Goal: Task Accomplishment & Management: Complete application form

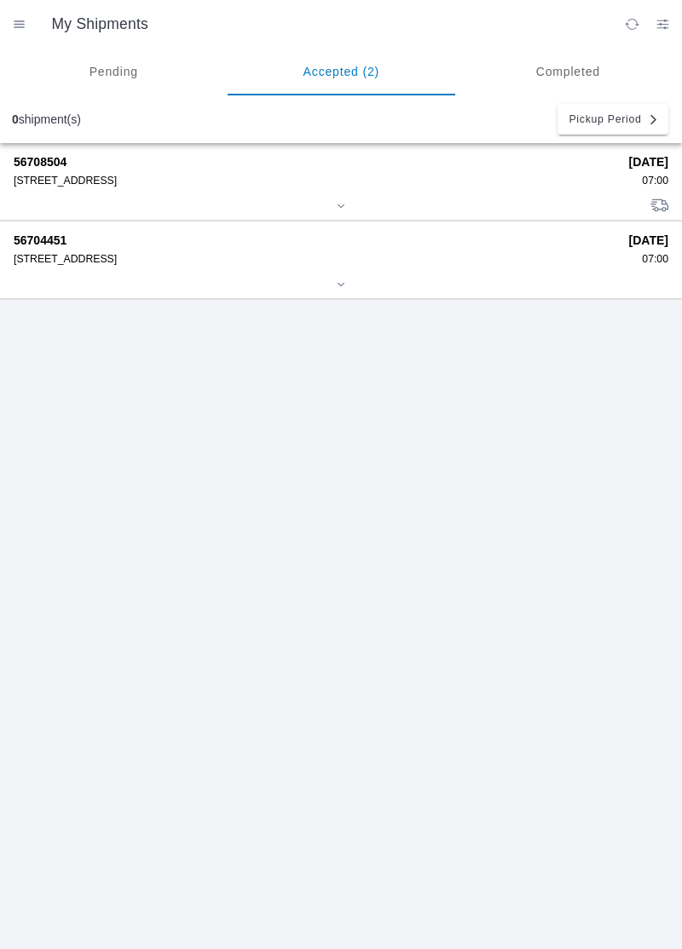
click at [155, 201] on div at bounding box center [341, 207] width 654 height 13
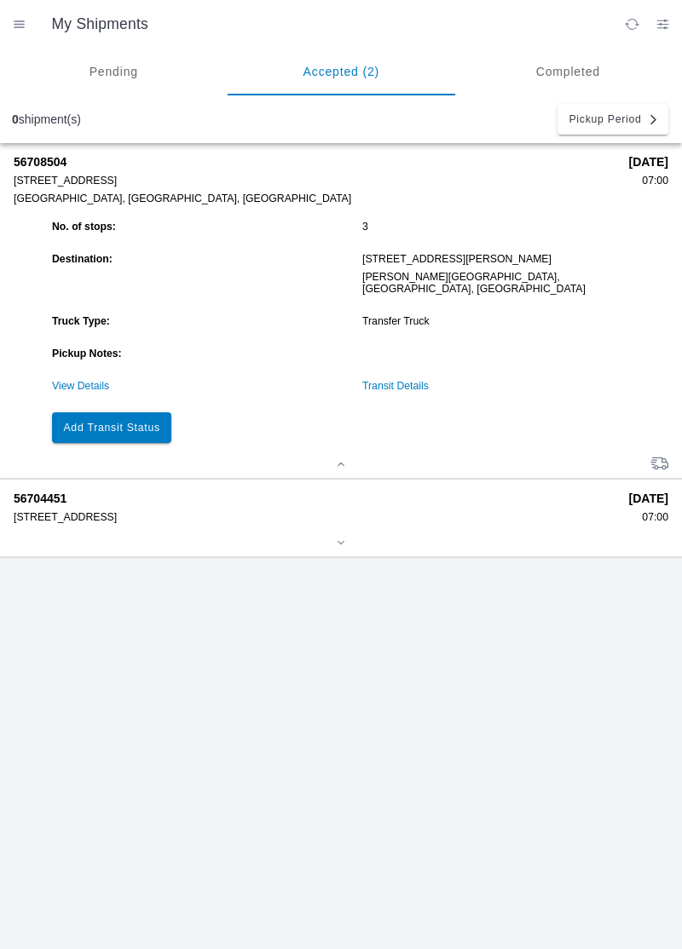
click at [111, 421] on button "Add Transit Status" at bounding box center [111, 427] width 119 height 31
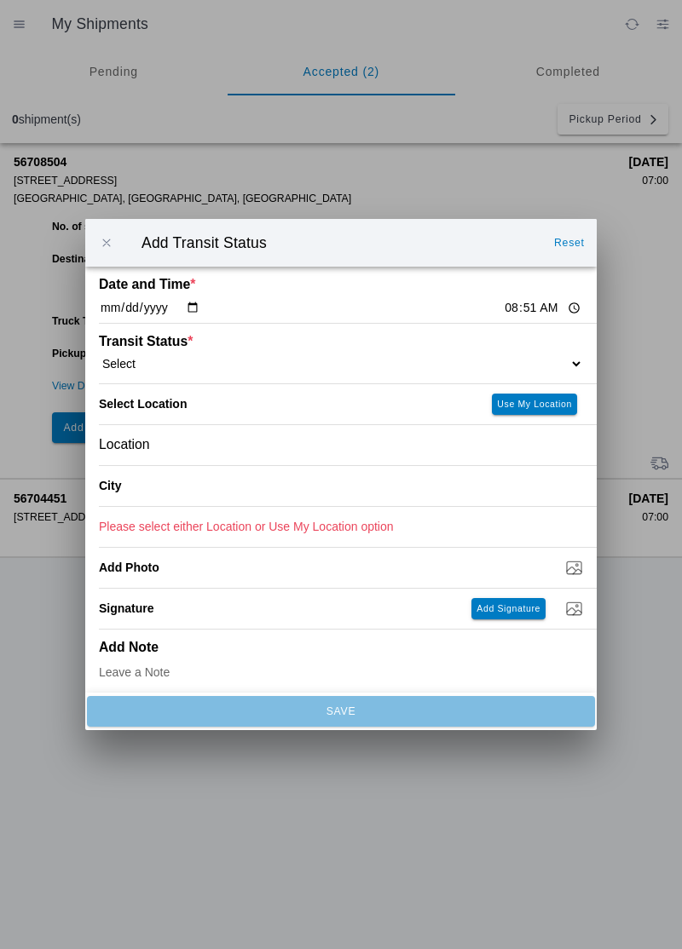
click at [503, 311] on input "08:51" at bounding box center [543, 308] width 80 height 18
type input "08:15"
click at [499, 357] on select "Select Arrive at Drop Off Arrive at Pickup Break Start Break Stop Depart Drop O…" at bounding box center [341, 363] width 484 height 15
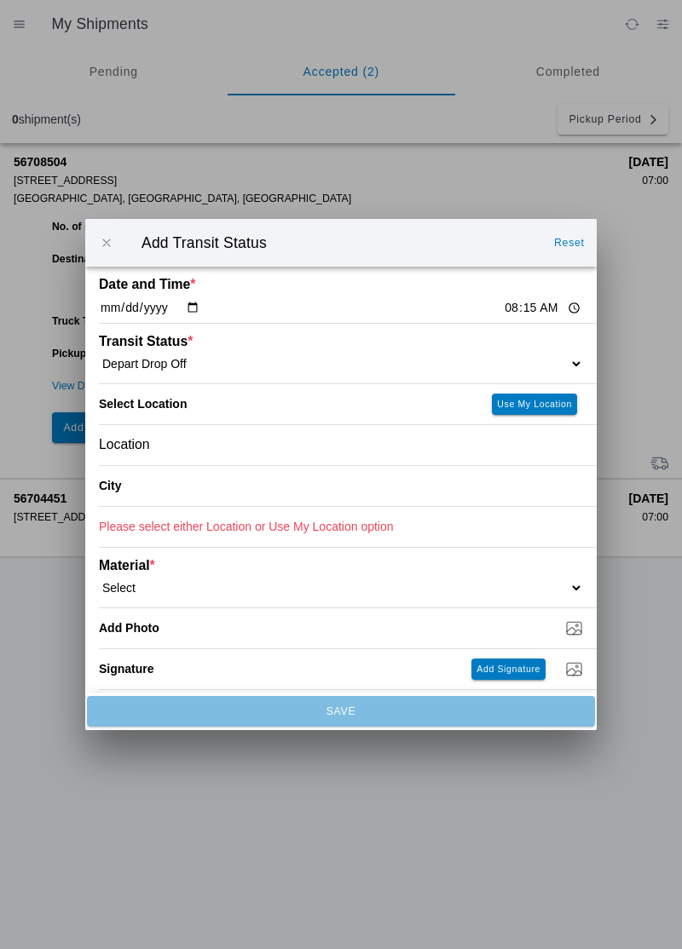
click at [492, 358] on select "Select Arrive at Drop Off Arrive at Pickup Break Start Break Stop Depart Drop O…" at bounding box center [341, 363] width 484 height 15
select select "ARVDLVLOC"
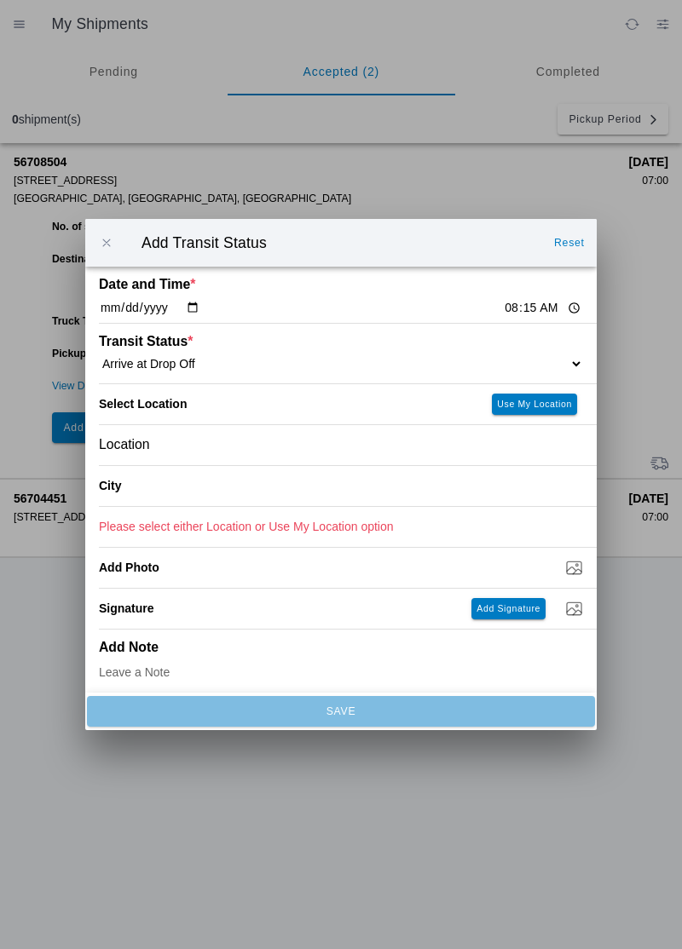
click at [426, 450] on div "Location" at bounding box center [341, 445] width 484 height 40
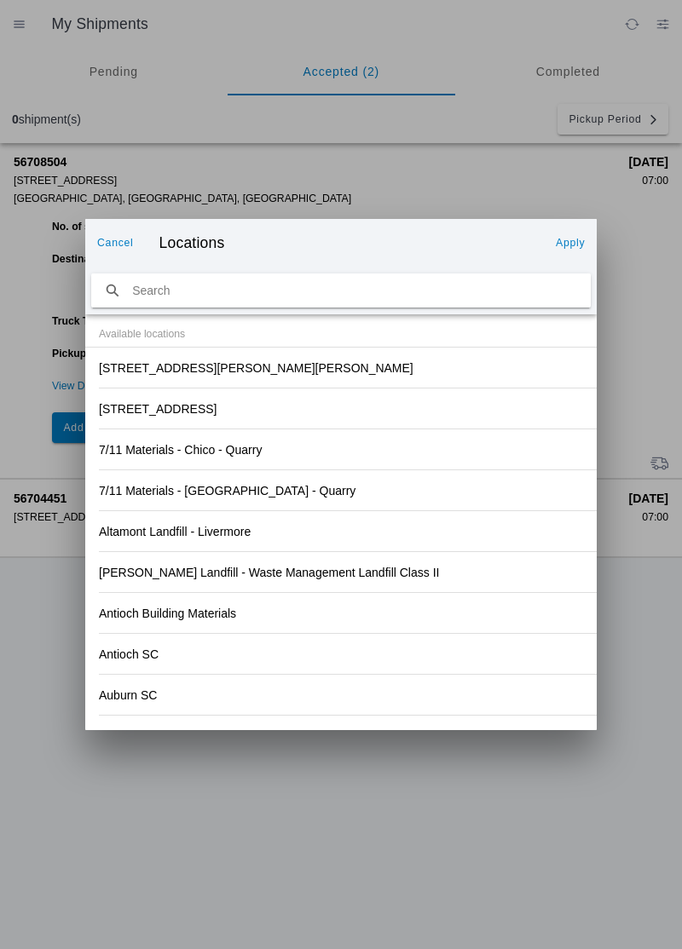
click at [397, 365] on div "[STREET_ADDRESS][PERSON_NAME][PERSON_NAME]" at bounding box center [341, 368] width 484 height 40
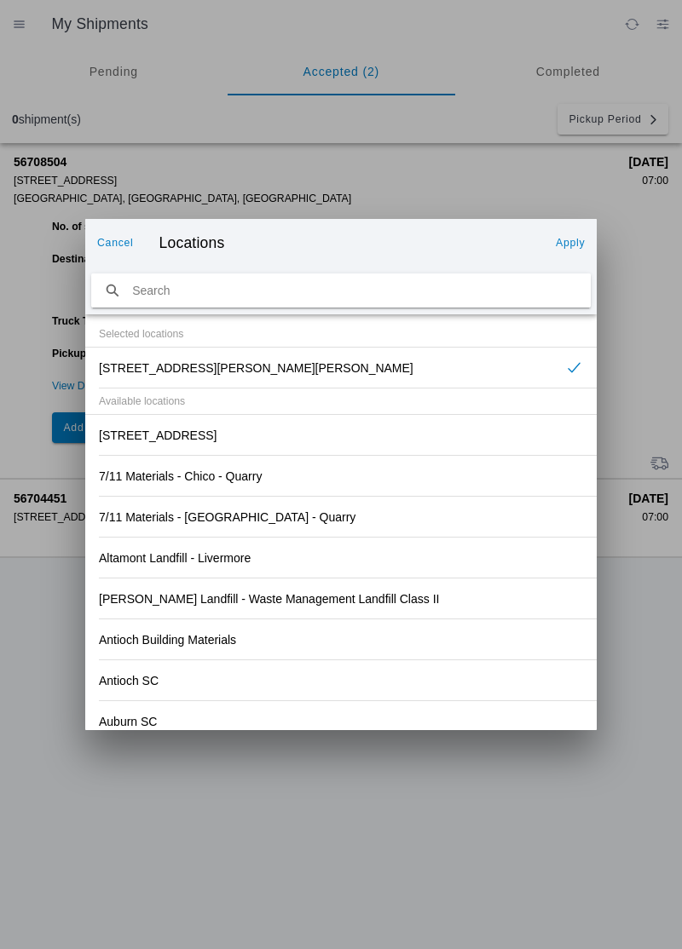
click at [0, 0] on slot "Apply" at bounding box center [0, 0] width 0 height 0
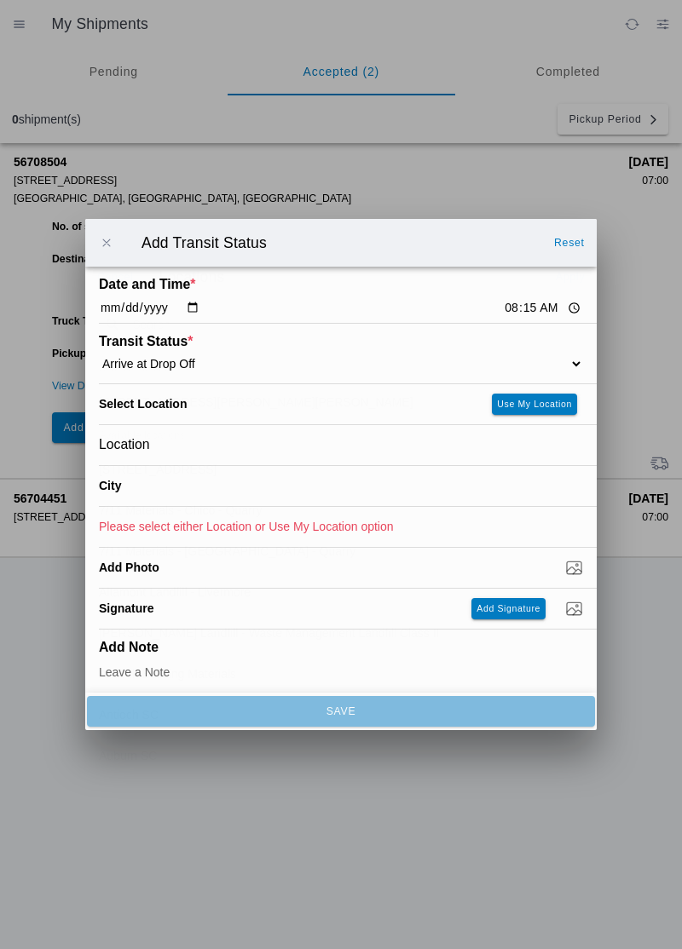
type input "[PERSON_NAME][GEOGRAPHIC_DATA]"
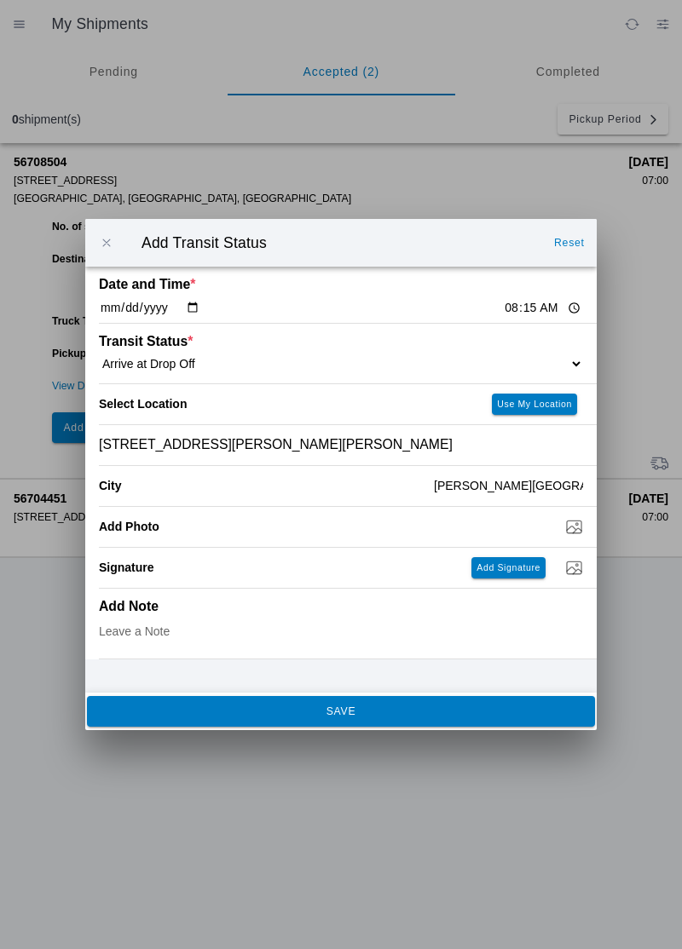
click at [419, 720] on button "SAVE" at bounding box center [341, 711] width 508 height 31
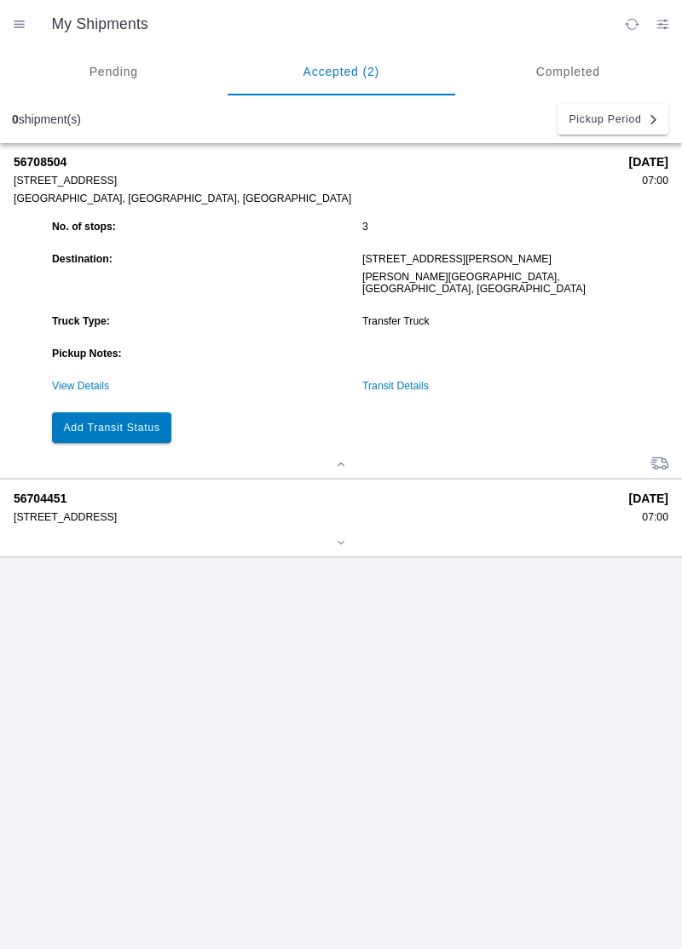
click at [105, 422] on button "Add Transit Status" at bounding box center [111, 427] width 119 height 31
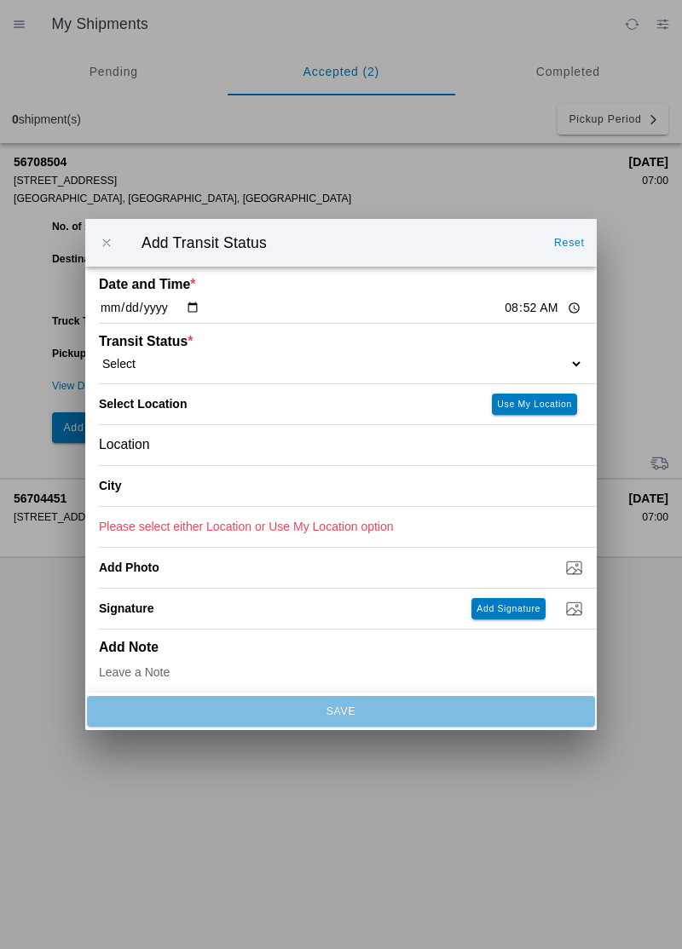
click at [445, 340] on ion-label "Transit Status *" at bounding box center [280, 341] width 363 height 15
click at [401, 358] on select "Select Arrive at Drop Off Arrive at Pickup Break Start Break Stop Depart Drop O…" at bounding box center [341, 363] width 484 height 15
select select "DPTDLVLOC"
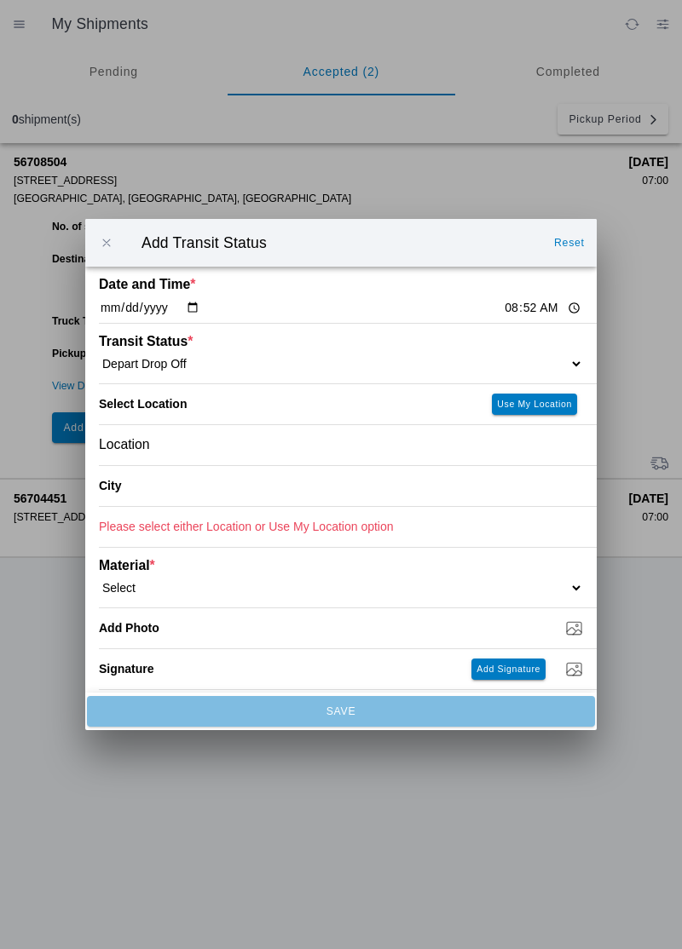
click at [349, 447] on div "Location" at bounding box center [341, 445] width 484 height 40
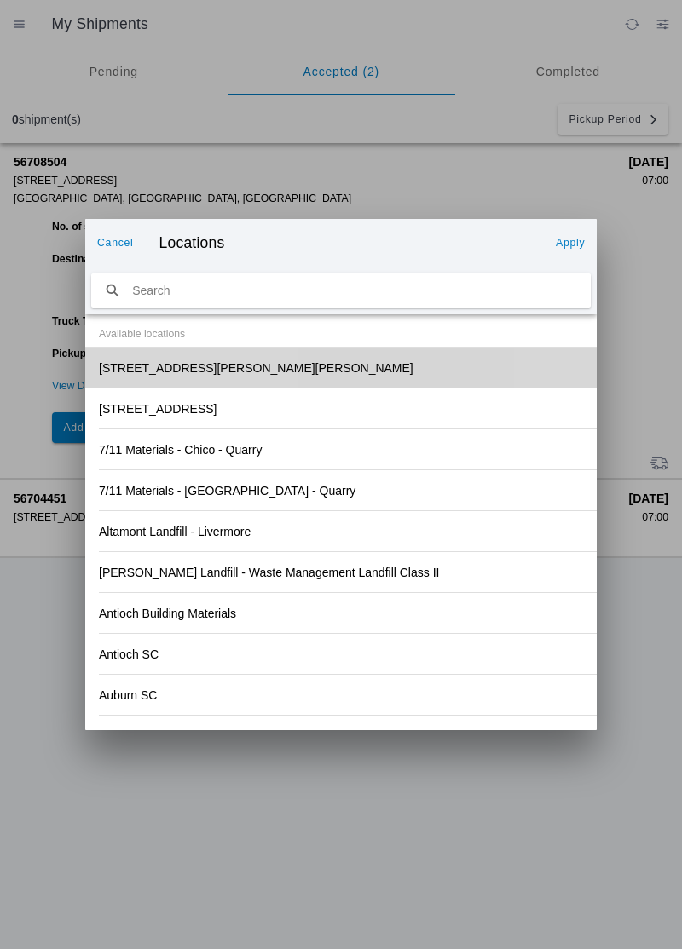
click at [291, 360] on div "[STREET_ADDRESS][PERSON_NAME][PERSON_NAME]" at bounding box center [341, 368] width 484 height 40
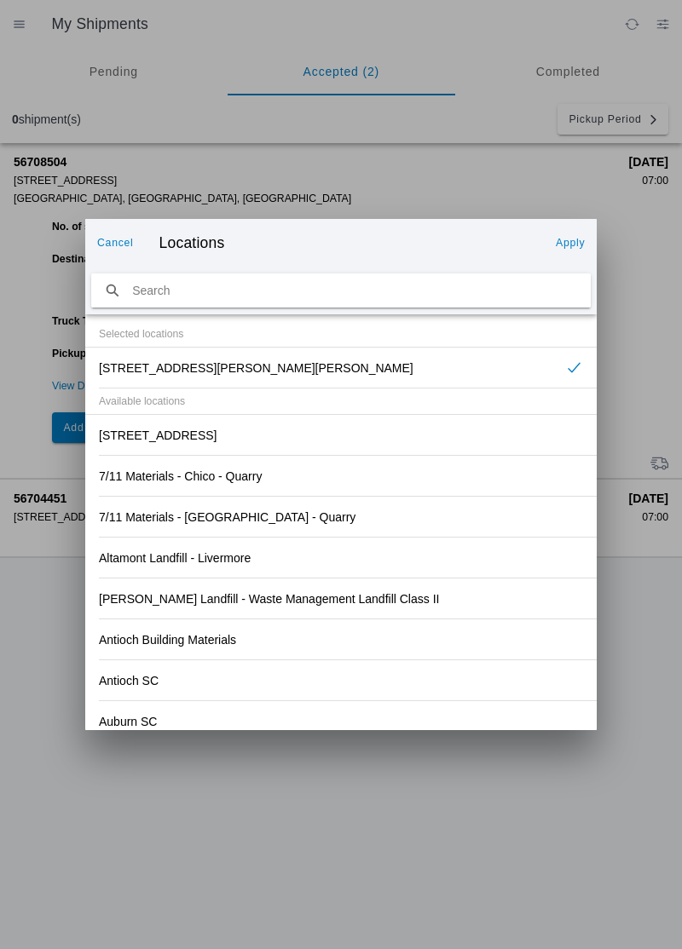
click at [0, 0] on slot "Apply" at bounding box center [0, 0] width 0 height 0
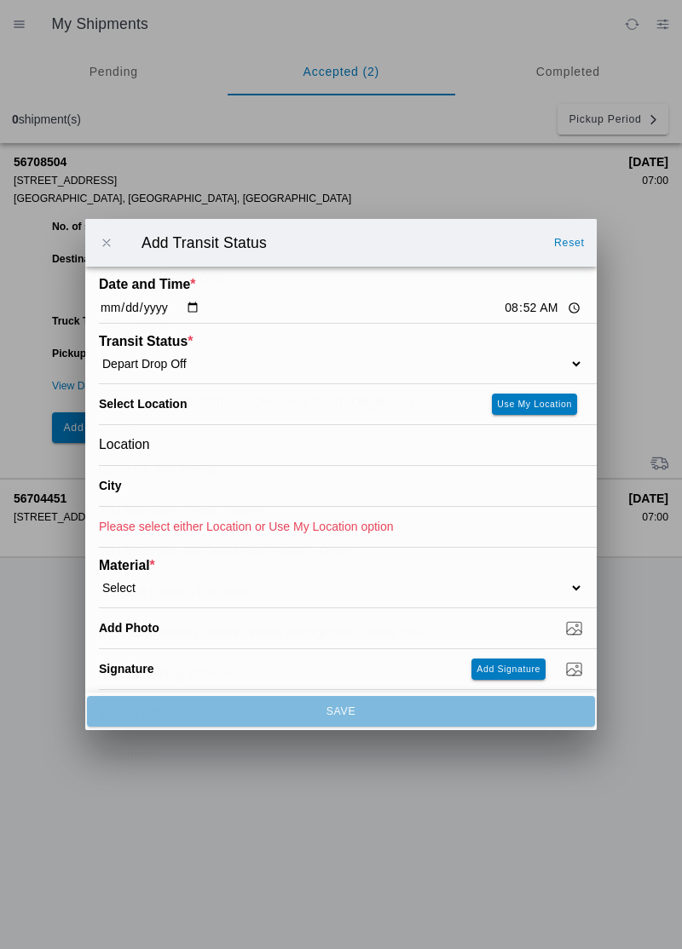
type input "[PERSON_NAME][GEOGRAPHIC_DATA]"
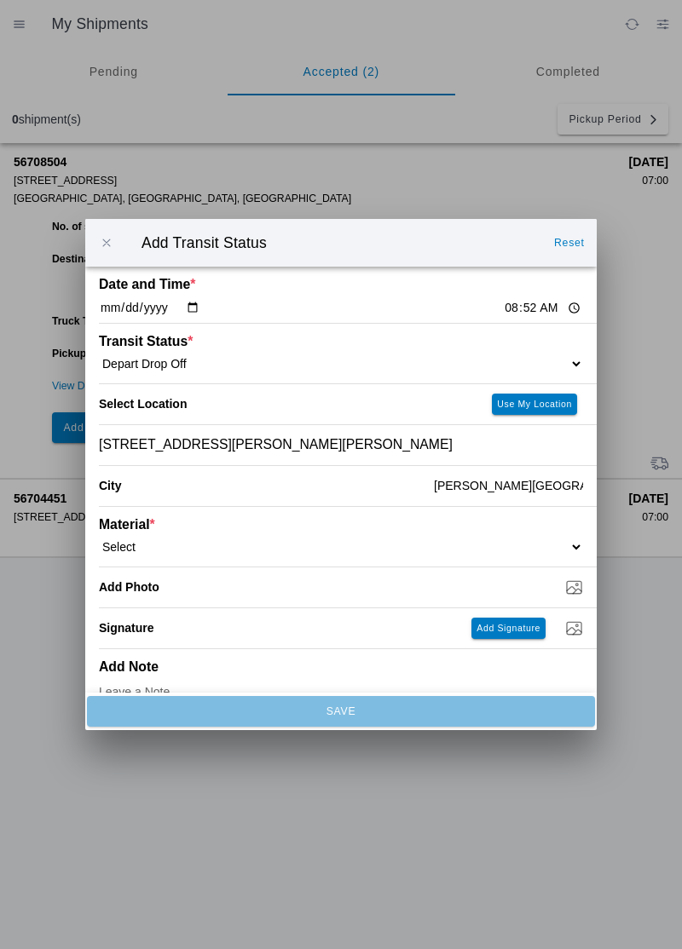
click at [380, 545] on select "Select 1" x 3" Rock 1" x 4" Rock 2" x 4" Rock Asphalt Cold Patch Backfill Spec …" at bounding box center [341, 546] width 484 height 15
select select "708651"
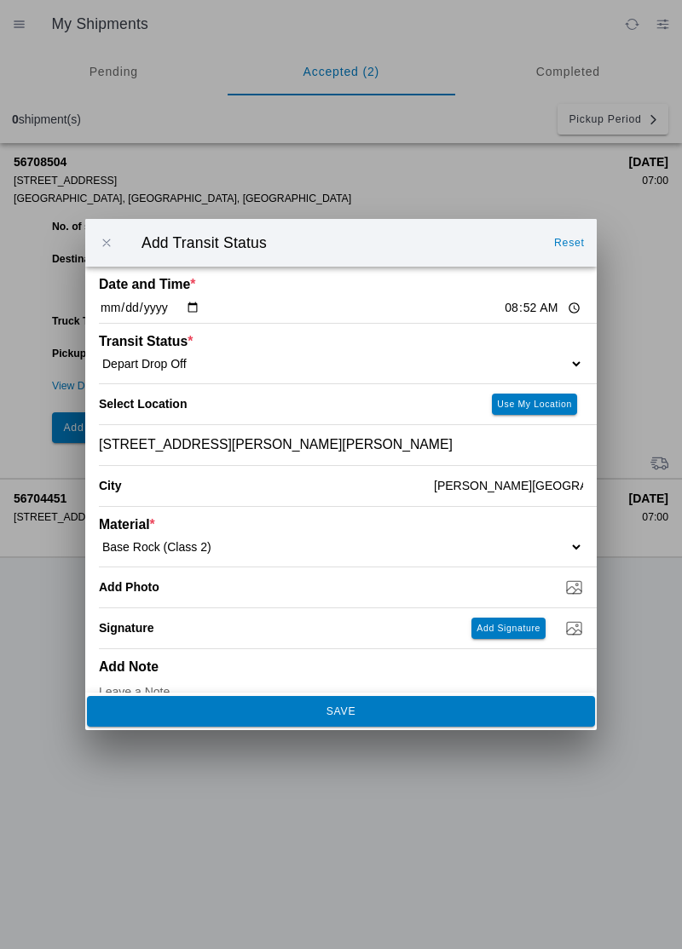
click at [0, 0] on slot "SAVE" at bounding box center [0, 0] width 0 height 0
